Goal: Information Seeking & Learning: Learn about a topic

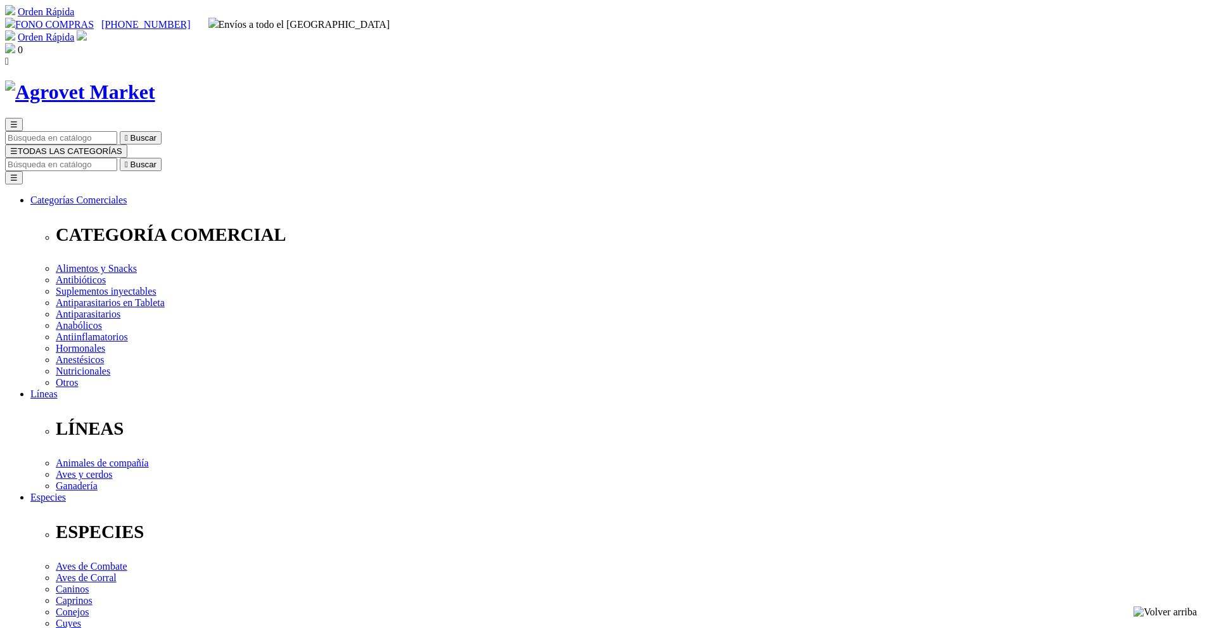
select select "196"
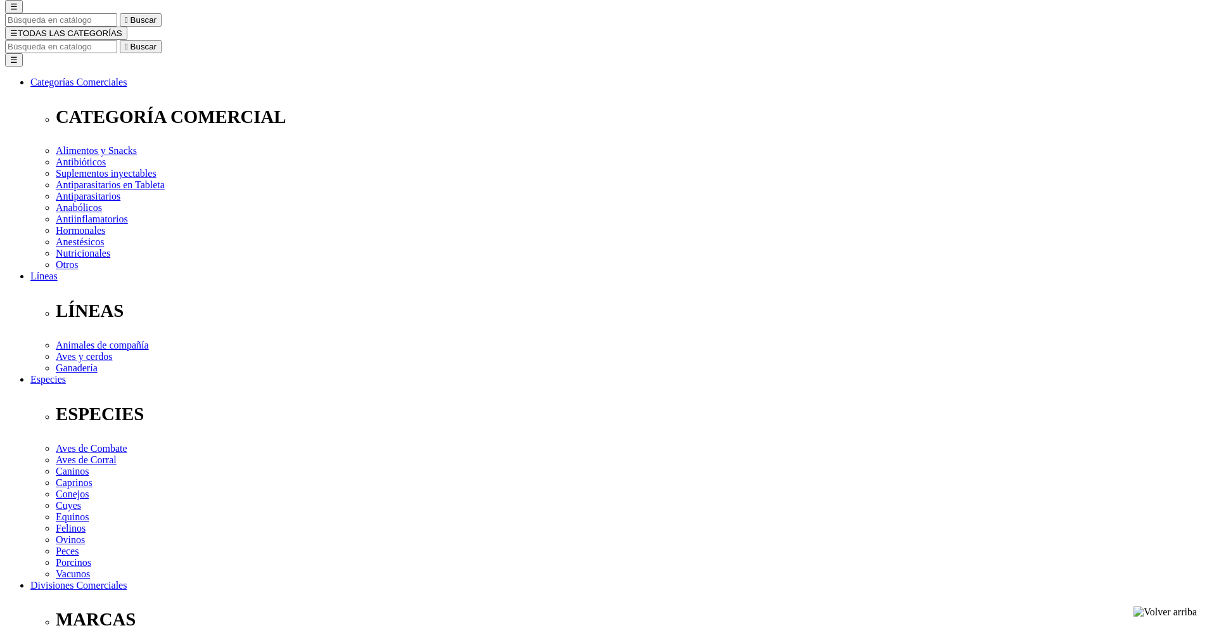
scroll to position [317, 0]
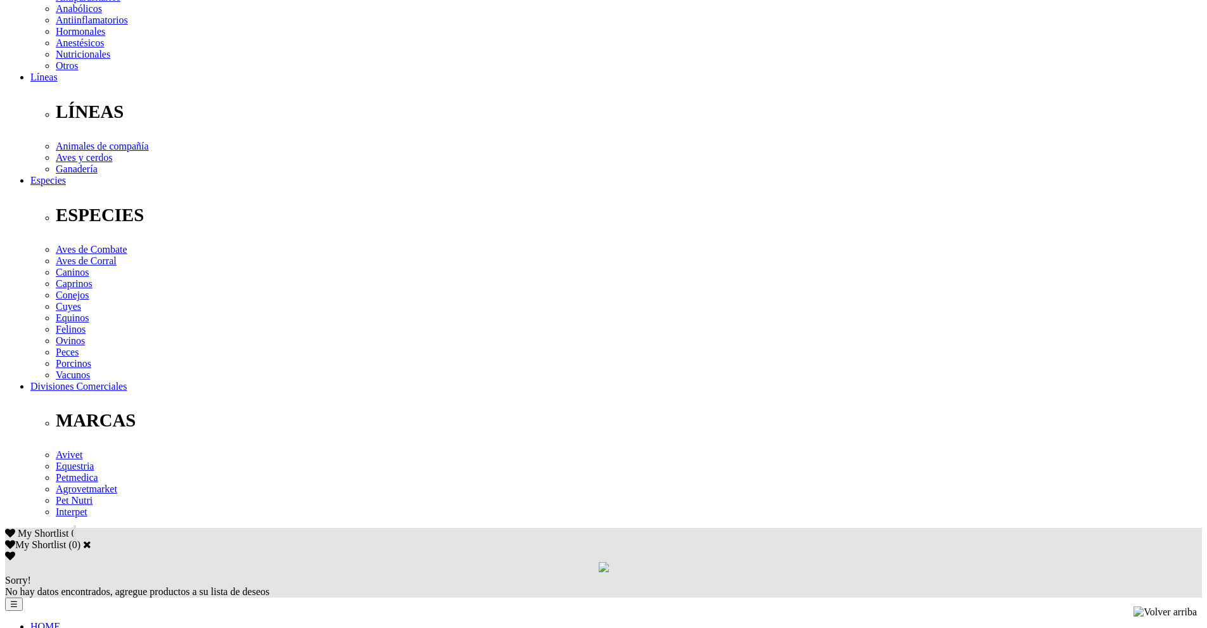
drag, startPoint x: 452, startPoint y: 347, endPoint x: 765, endPoint y: 385, distance: 314.7
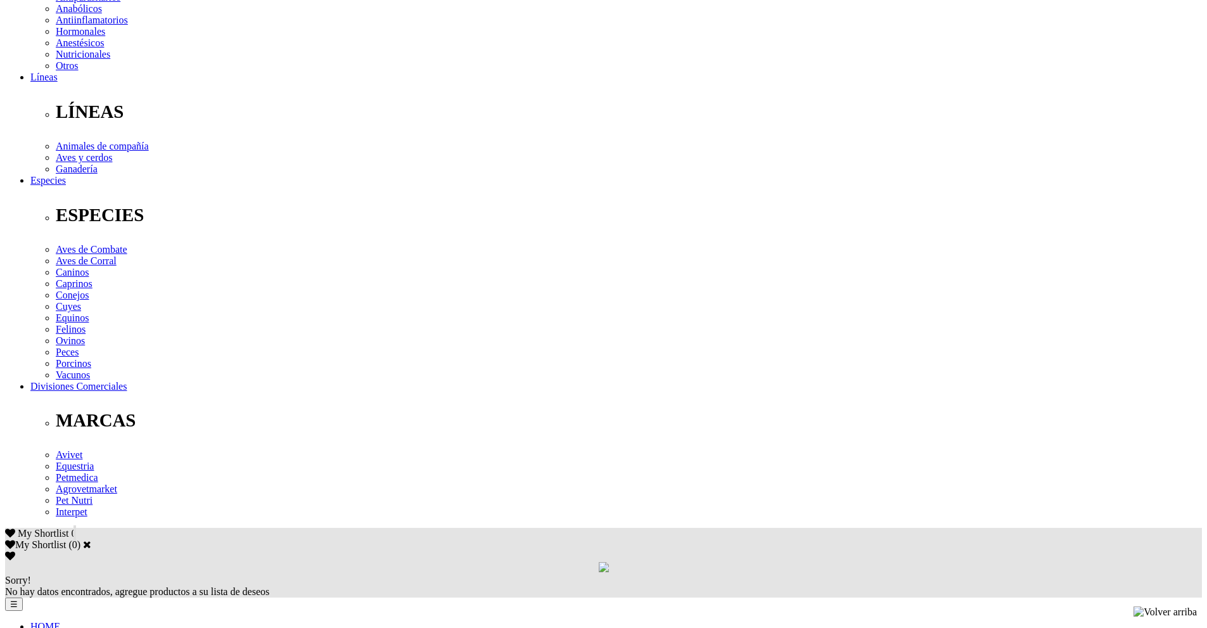
drag, startPoint x: 440, startPoint y: 378, endPoint x: 658, endPoint y: 381, distance: 218.0
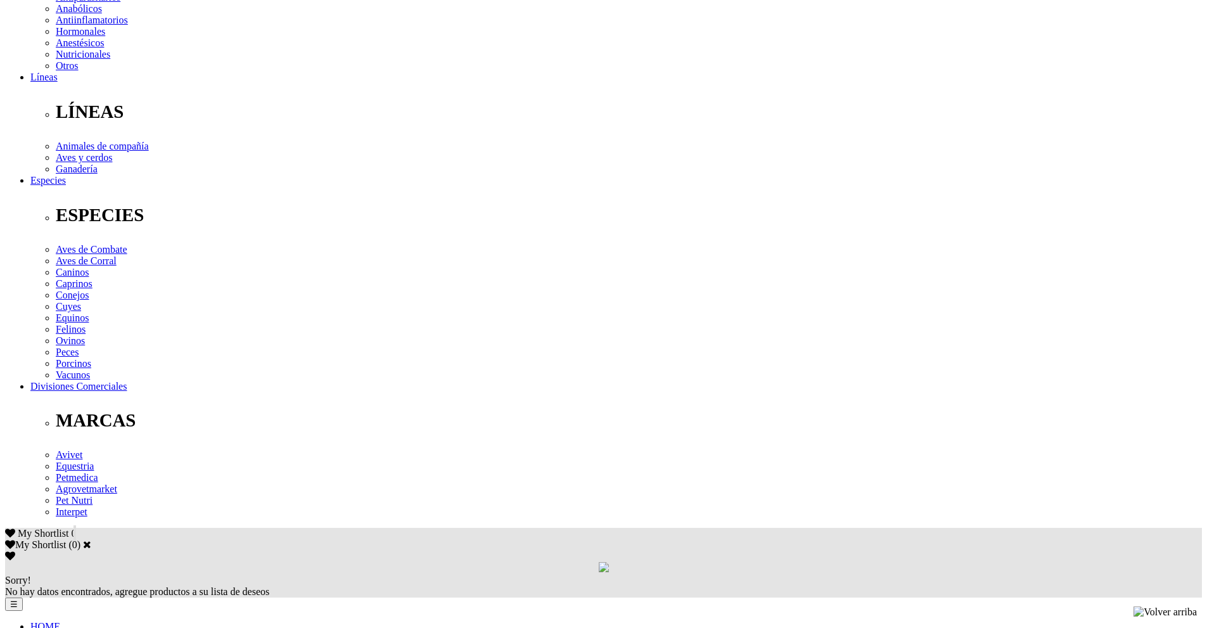
drag, startPoint x: 324, startPoint y: 333, endPoint x: 634, endPoint y: 364, distance: 311.4
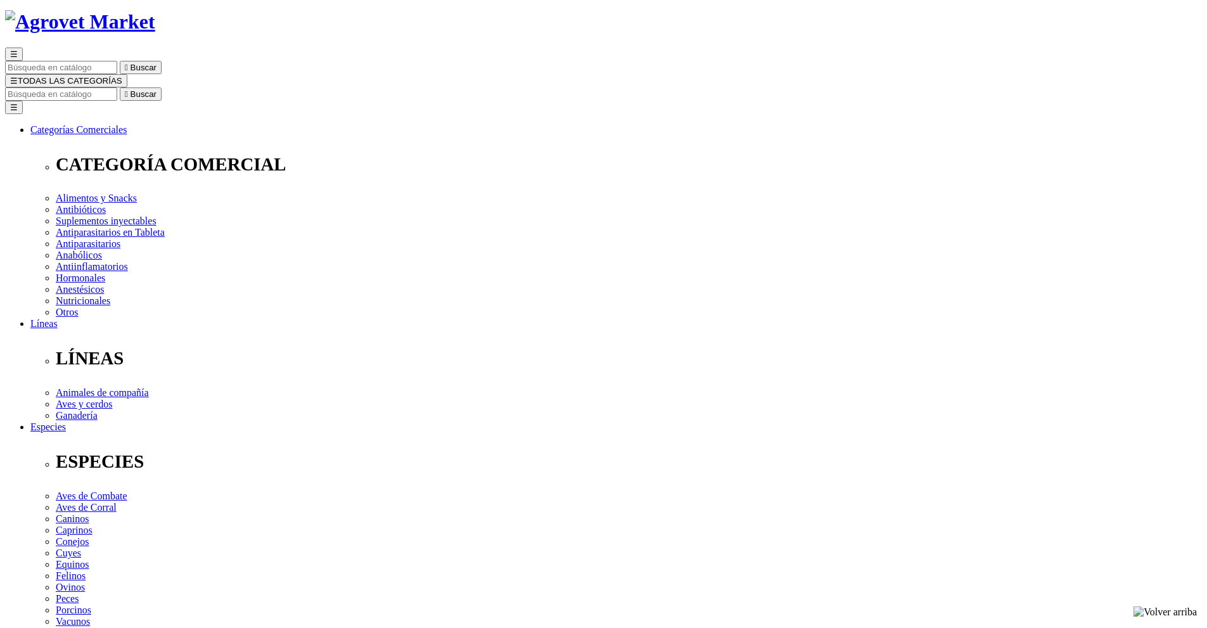
scroll to position [63, 0]
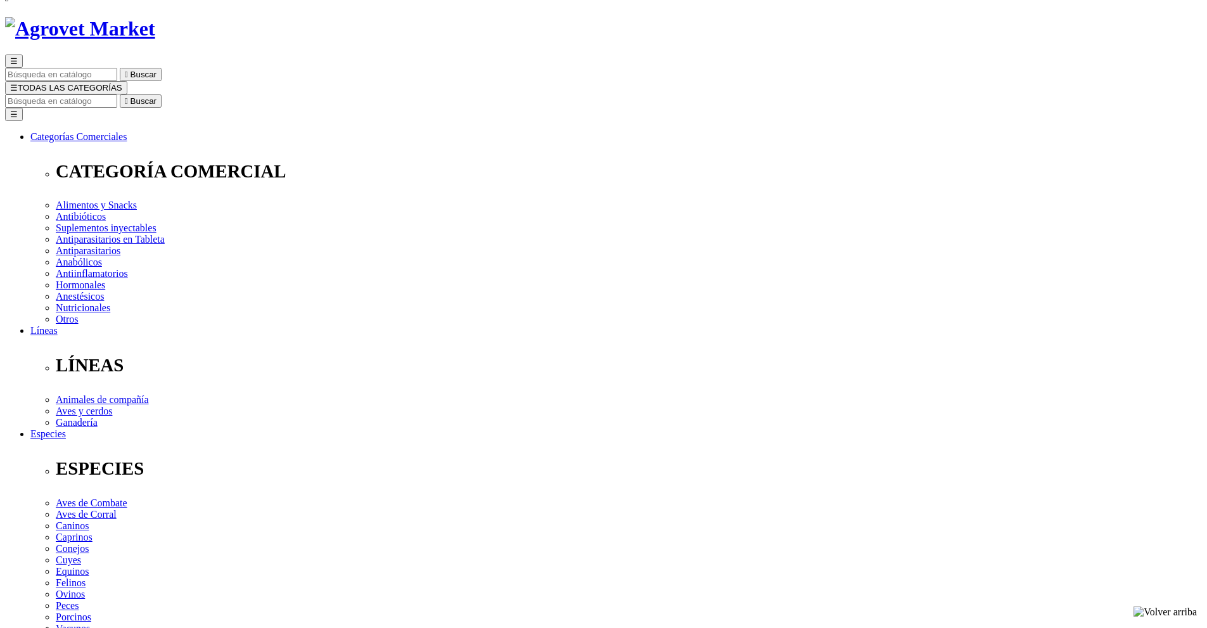
select select "103"
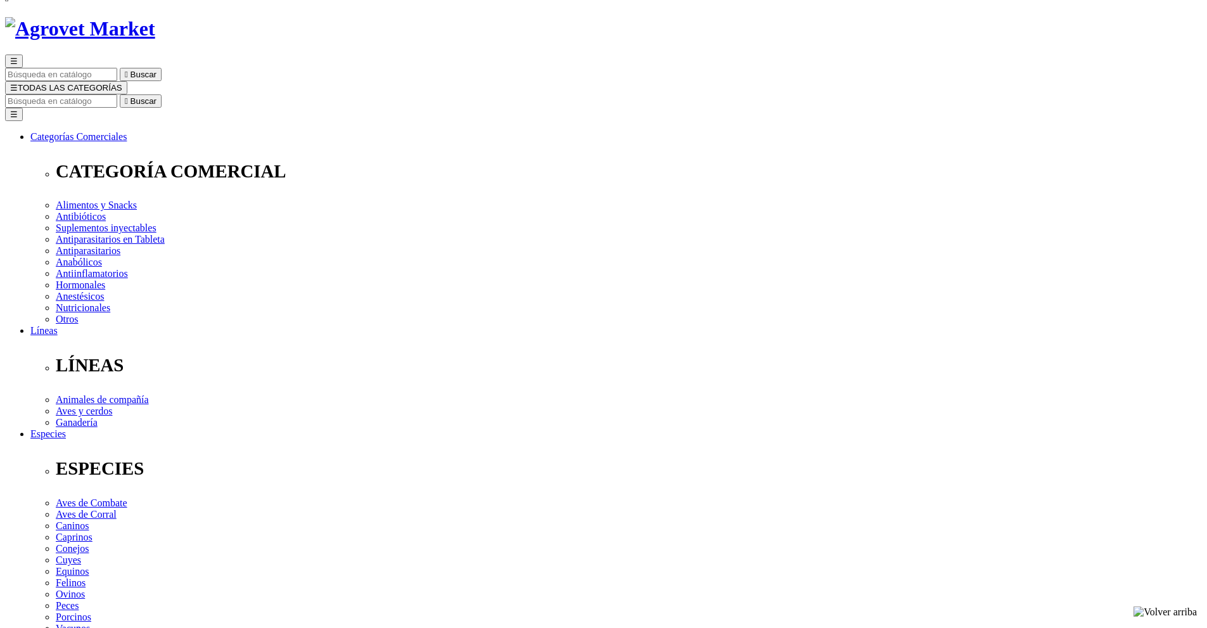
select select "103"
